Goal: Information Seeking & Learning: Learn about a topic

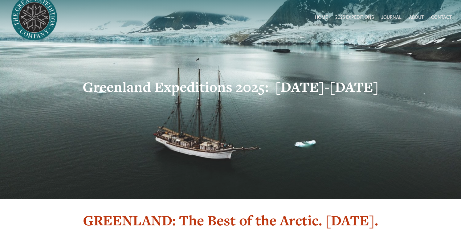
scroll to position [14, 0]
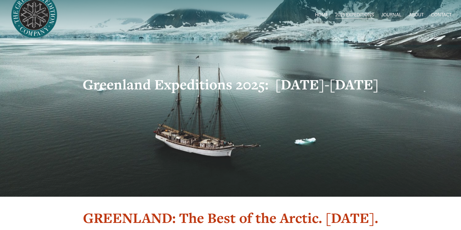
click at [0, 0] on span "[GEOGRAPHIC_DATA] to [GEOGRAPHIC_DATA]" at bounding box center [0, 0] width 0 height 0
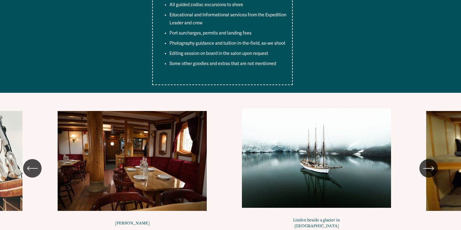
scroll to position [3495, 0]
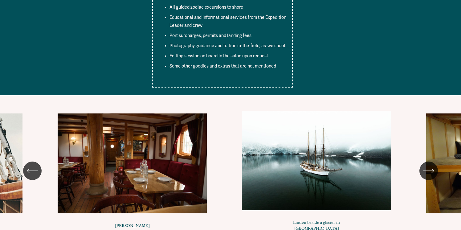
click at [430, 165] on icon "\a \a \a Next\a \a" at bounding box center [428, 170] width 11 height 11
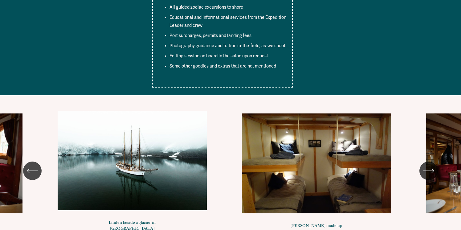
click at [430, 165] on icon "\a \a \a Next\a \a" at bounding box center [428, 170] width 11 height 11
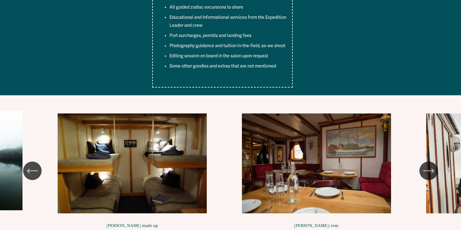
click at [430, 165] on icon "\a \a \a Next\a \a" at bounding box center [428, 170] width 11 height 11
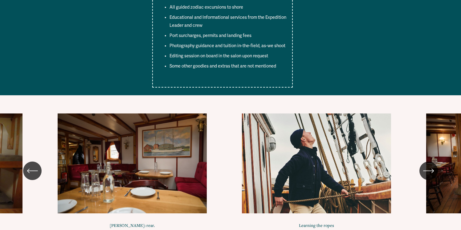
click at [430, 165] on icon "\a \a \a Next\a \a" at bounding box center [428, 170] width 11 height 11
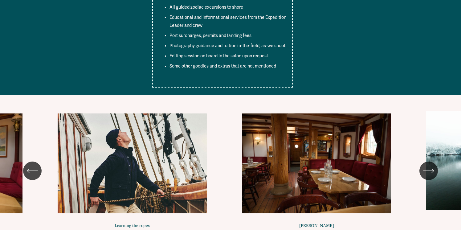
click at [430, 165] on icon "\a \a \a Next\a \a" at bounding box center [428, 170] width 11 height 11
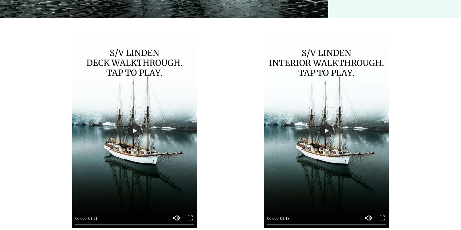
scroll to position [4018, 0]
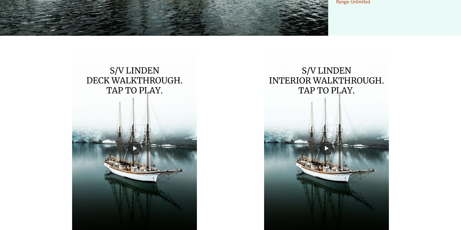
click at [138, 138] on div at bounding box center [134, 148] width 125 height 195
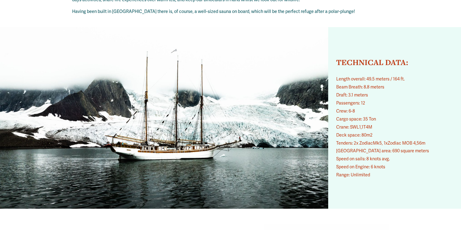
scroll to position [3829, 0]
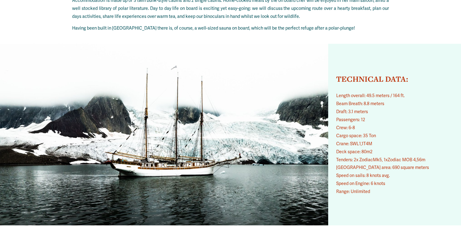
type input "***"
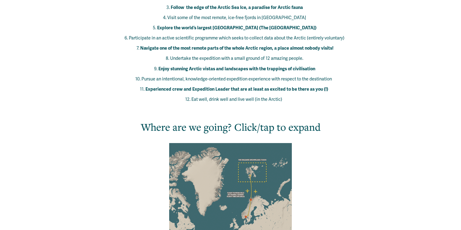
scroll to position [0, 0]
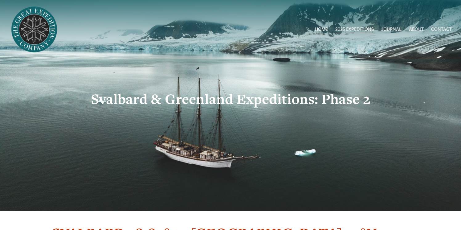
click at [0, 0] on span "Greenland [DATE]-[DATE]" at bounding box center [0, 0] width 0 height 0
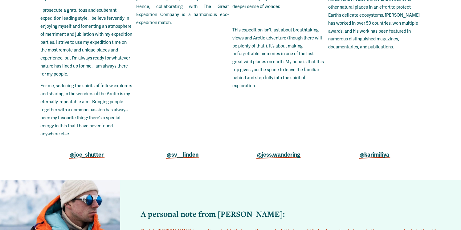
scroll to position [1835, 0]
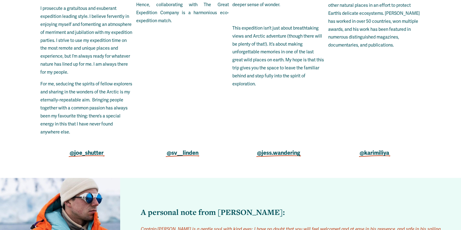
click at [275, 150] on strong "@jess.wandering" at bounding box center [278, 153] width 43 height 7
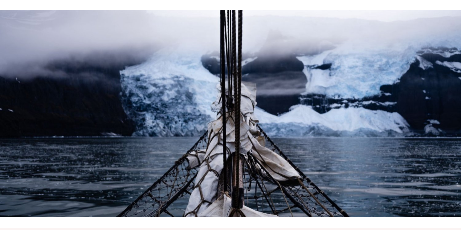
scroll to position [2155, 0]
